Goal: Task Accomplishment & Management: Manage account settings

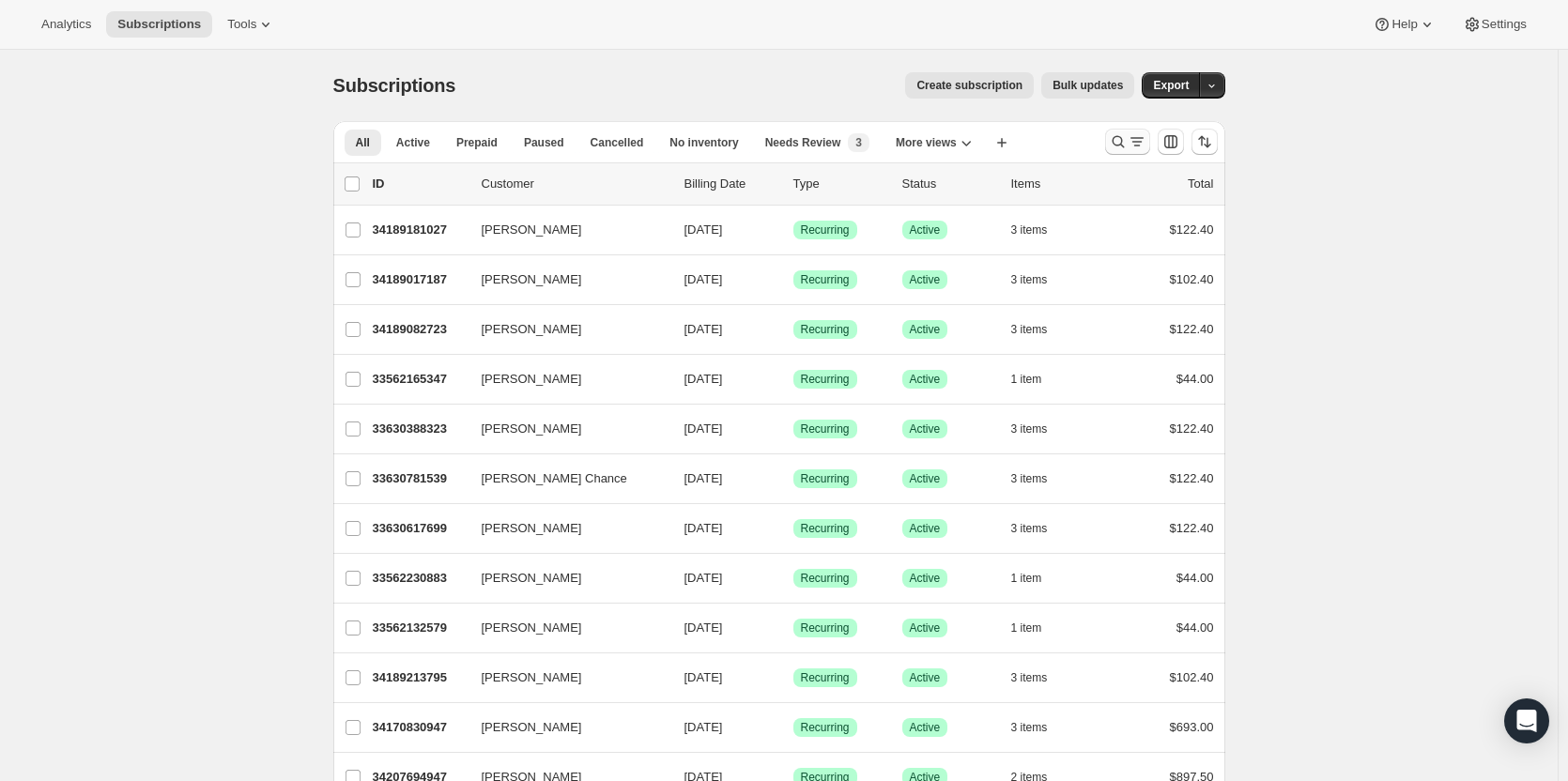
click at [1124, 141] on icon "Search and filter results" at bounding box center [1118, 142] width 12 height 12
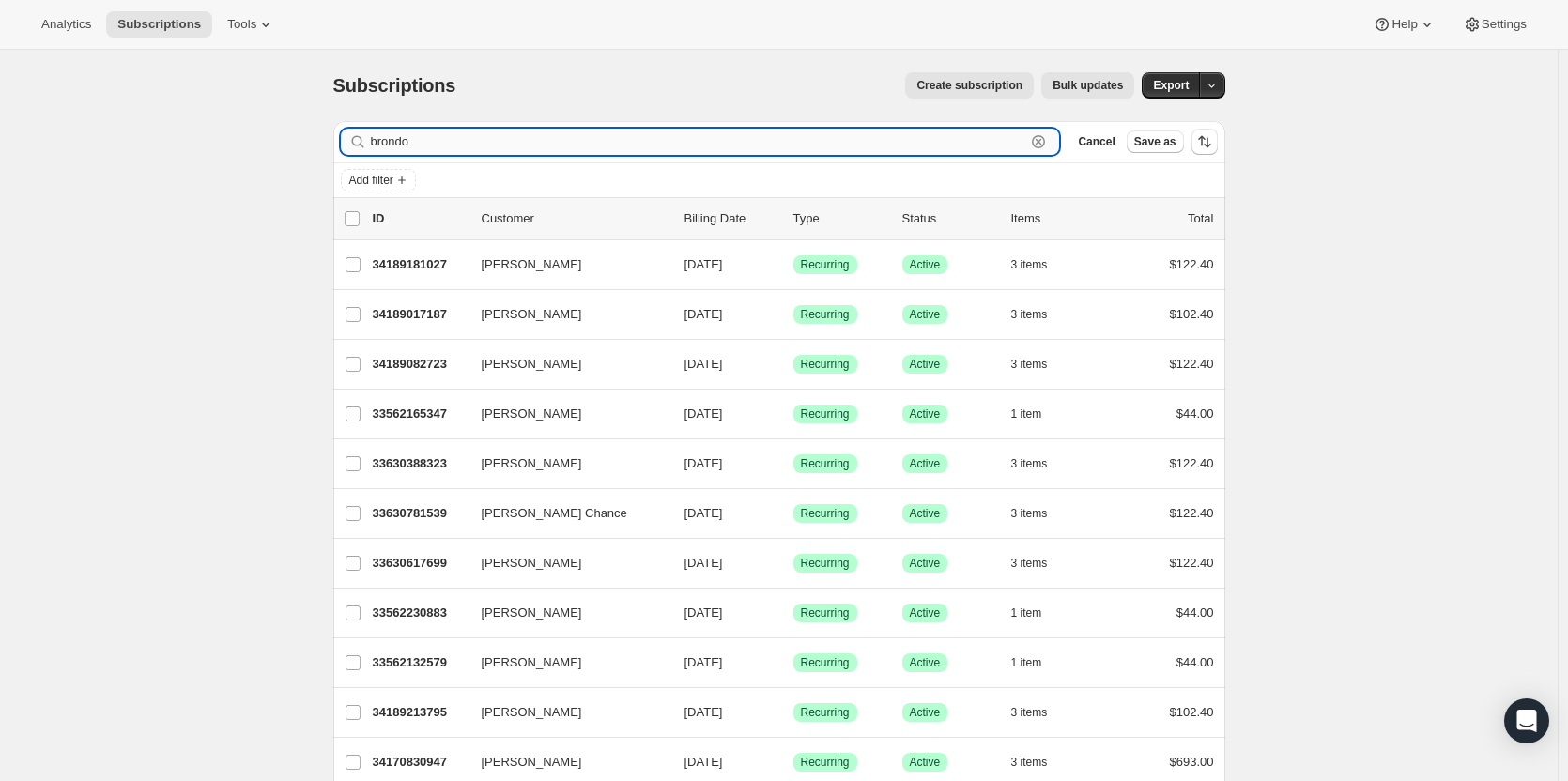
type input "brondo"
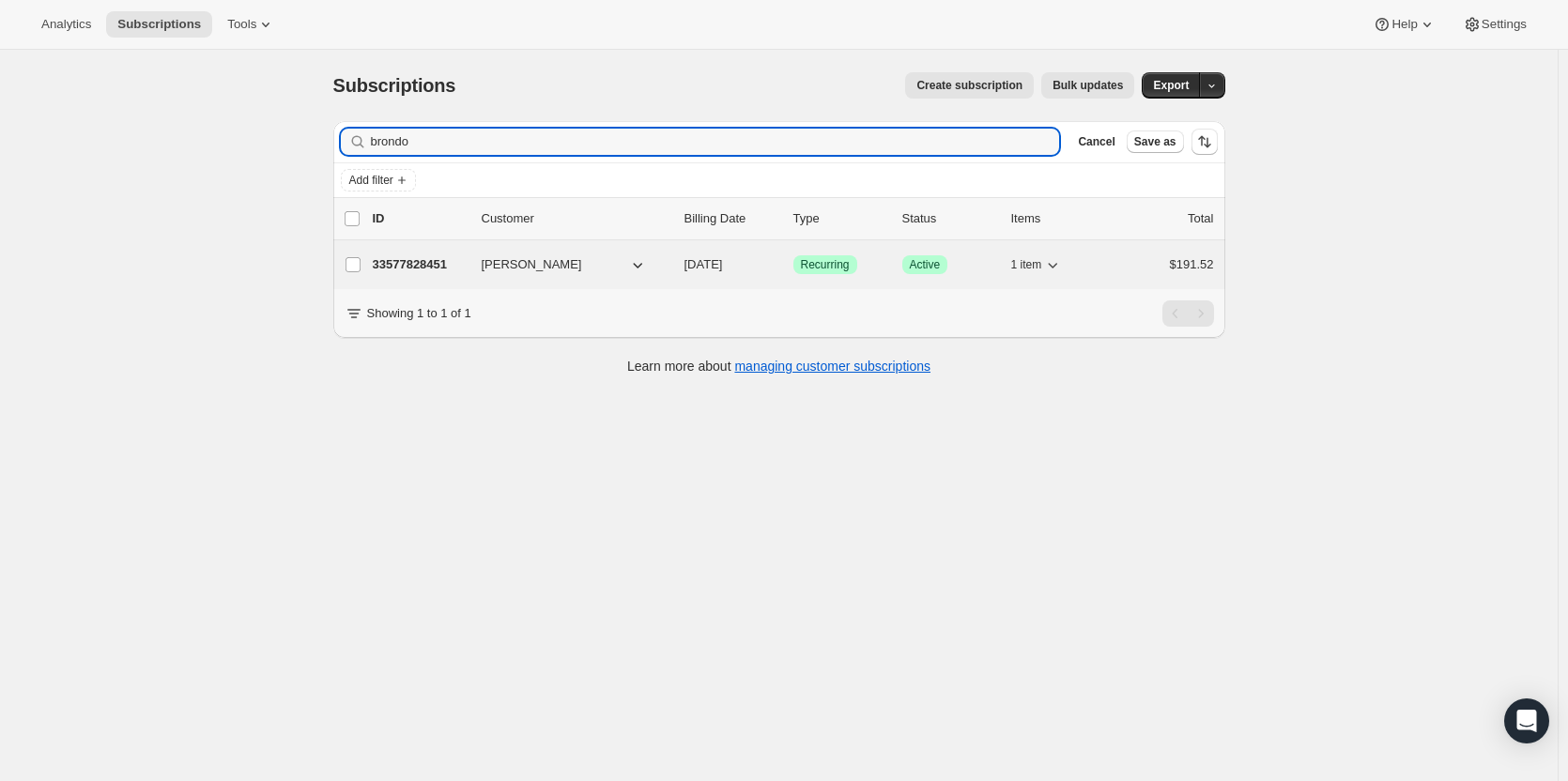
click at [400, 264] on p "33577828451" at bounding box center [419, 264] width 94 height 19
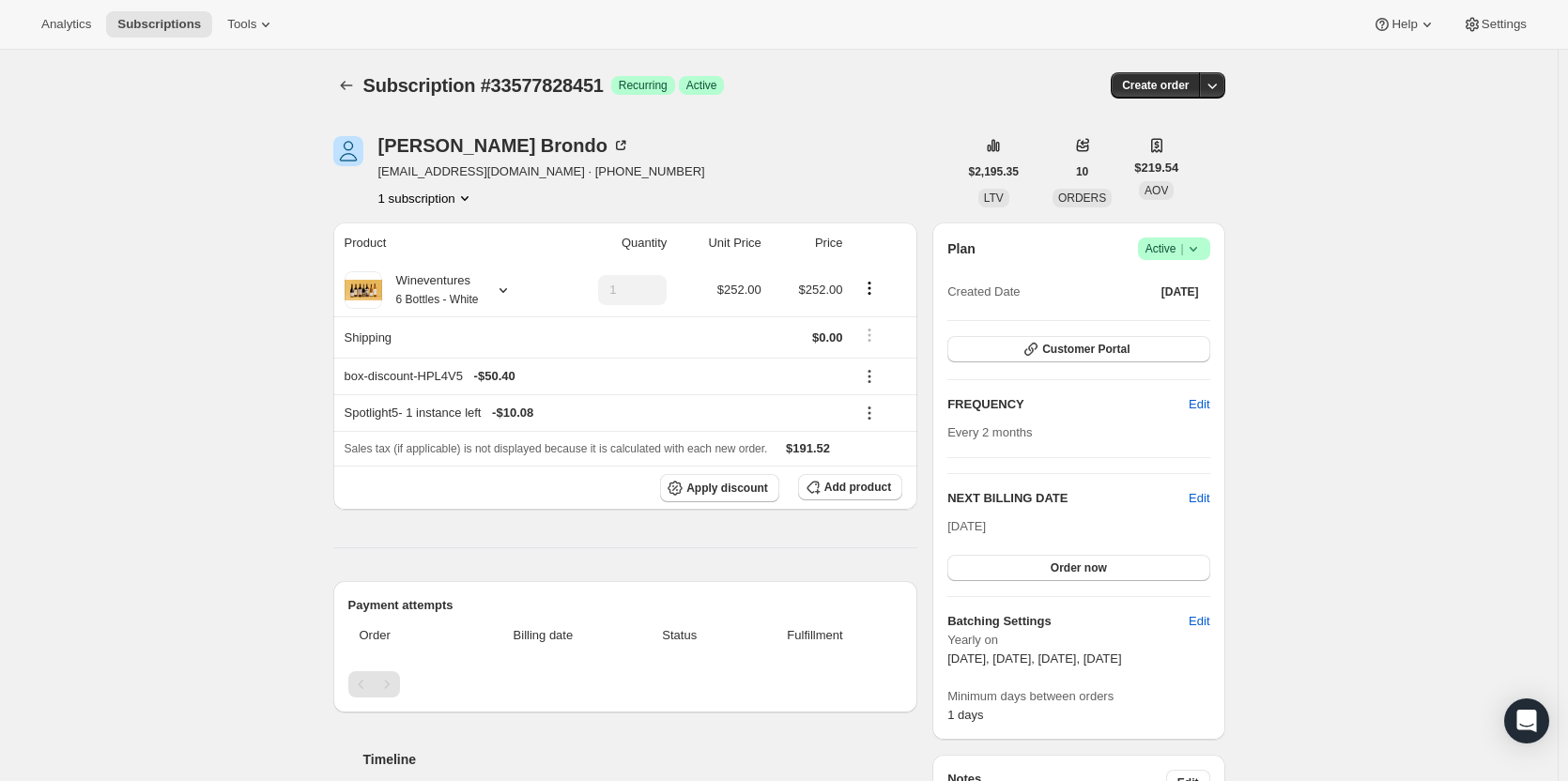
click at [1202, 255] on icon at bounding box center [1193, 248] width 19 height 19
click at [1208, 323] on span "Cancel subscription" at bounding box center [1179, 318] width 107 height 14
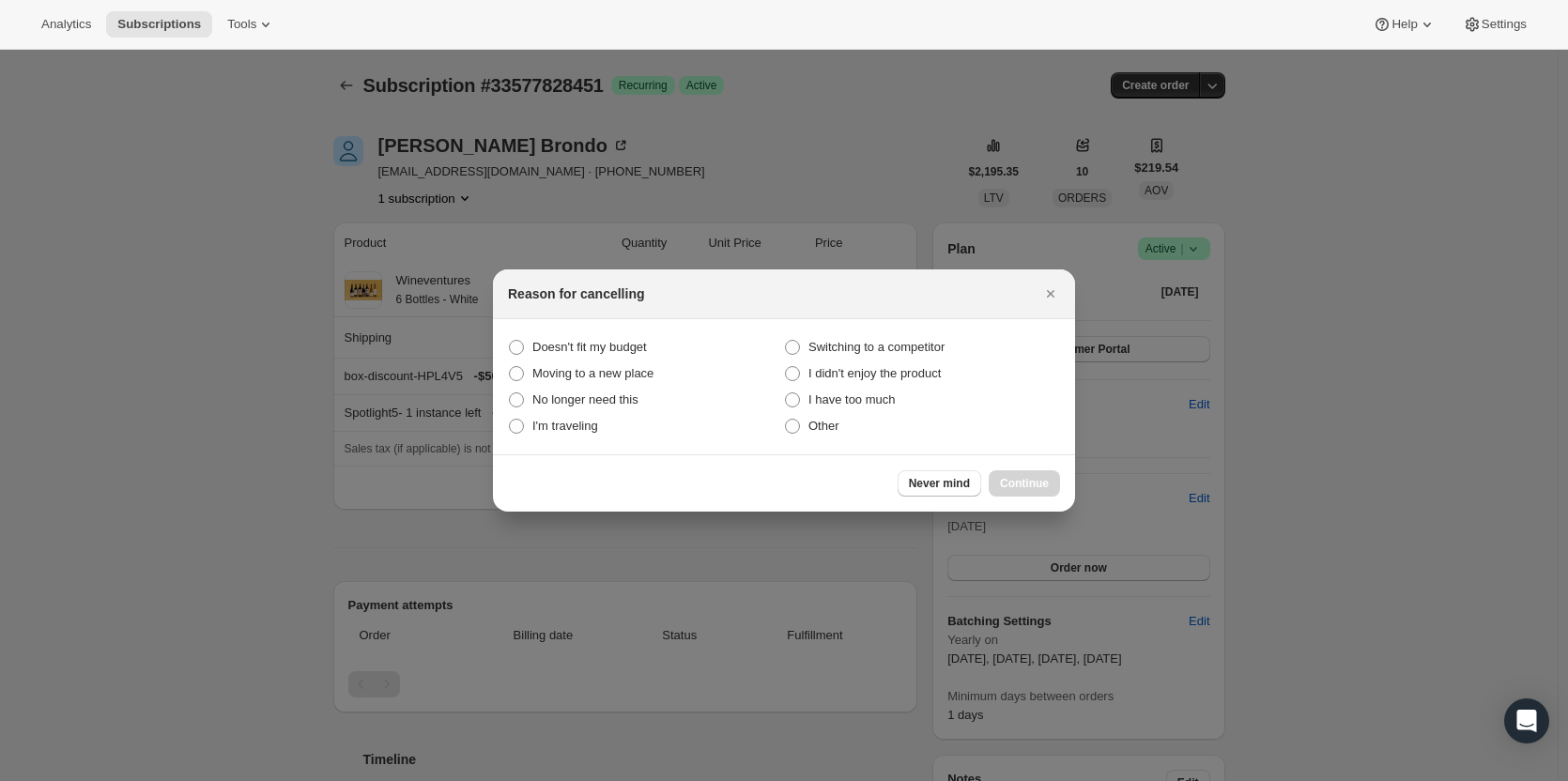
drag, startPoint x: 815, startPoint y: 429, endPoint x: 986, endPoint y: 480, distance: 178.4
click at [817, 429] on span "Other" at bounding box center [824, 425] width 31 height 14
click at [786, 419] on input "Other" at bounding box center [785, 418] width 1 height 1
radio input "true"
click at [1014, 485] on span "Continue" at bounding box center [1024, 483] width 49 height 15
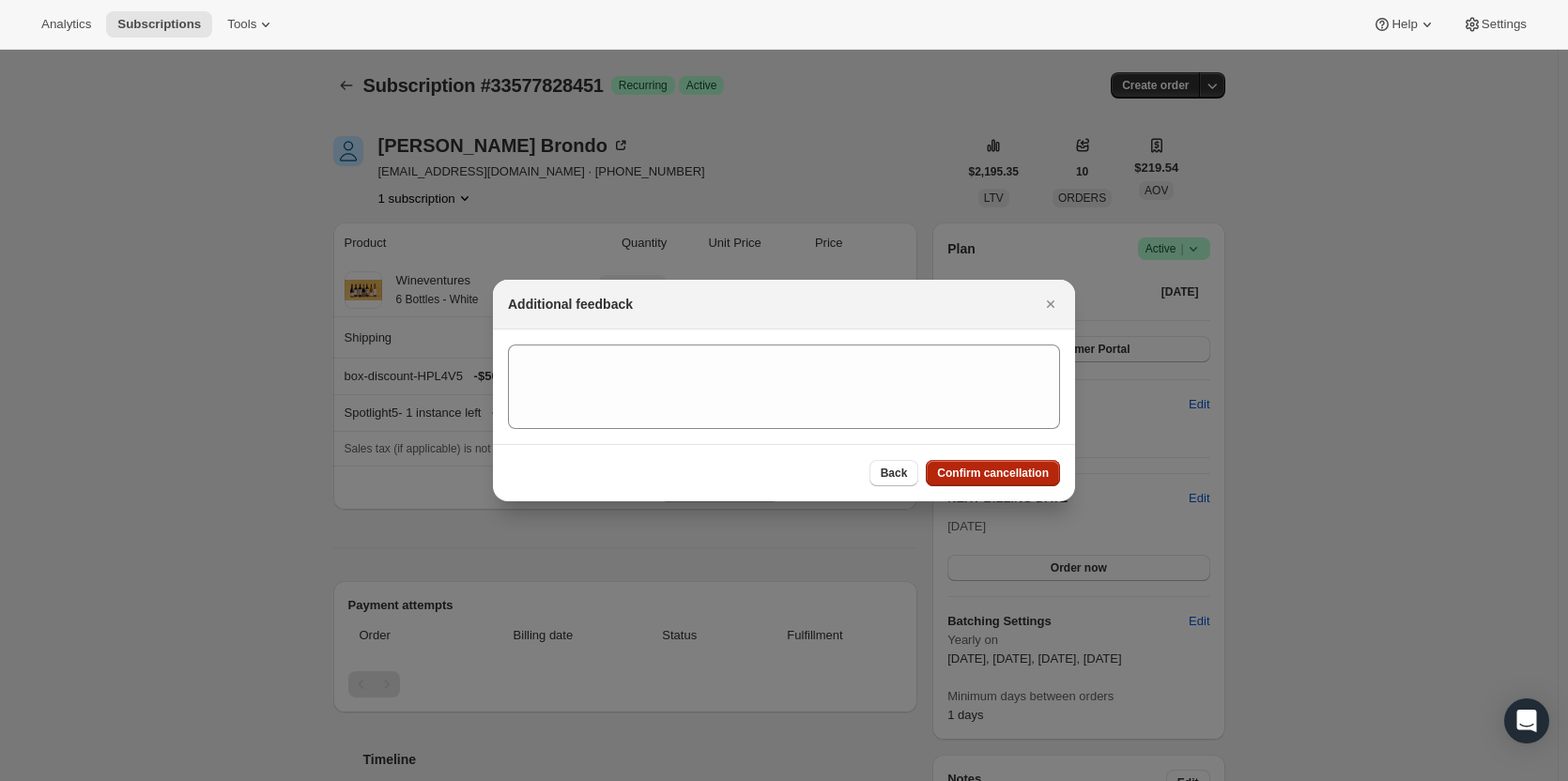
click at [1014, 475] on span "Confirm cancellation" at bounding box center [993, 473] width 112 height 15
